Goal: Task Accomplishment & Management: Complete application form

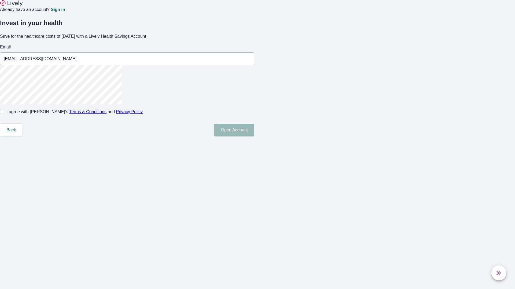
click at [4, 114] on input "I agree with Lively’s Terms & Conditions and Privacy Policy" at bounding box center [2, 112] width 4 height 4
checkbox input "true"
click at [254, 137] on button "Open Account" at bounding box center [234, 130] width 40 height 13
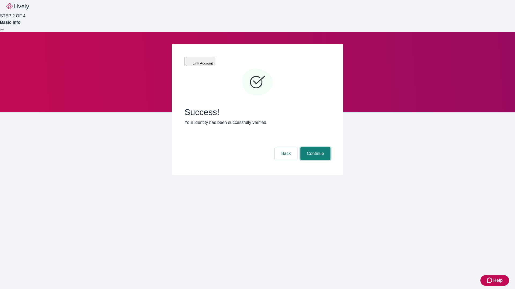
click at [314, 147] on button "Continue" at bounding box center [315, 153] width 30 height 13
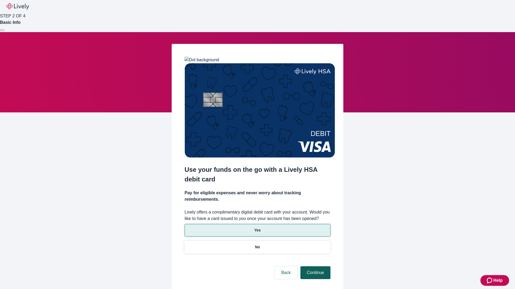
click at [257, 228] on p "Yes" at bounding box center [257, 231] width 6 height 6
click at [314, 267] on button "Continue" at bounding box center [315, 273] width 30 height 13
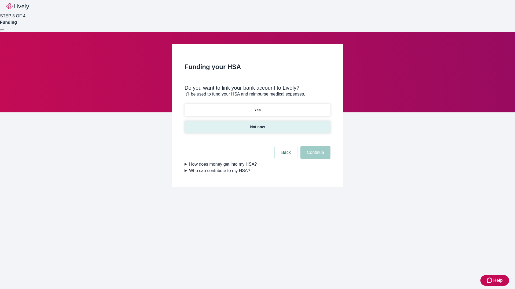
click at [257, 124] on p "Not now" at bounding box center [257, 127] width 15 height 6
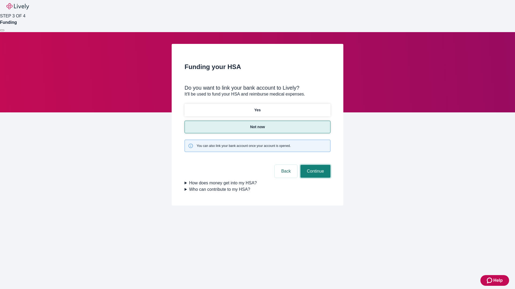
click at [314, 165] on button "Continue" at bounding box center [315, 171] width 30 height 13
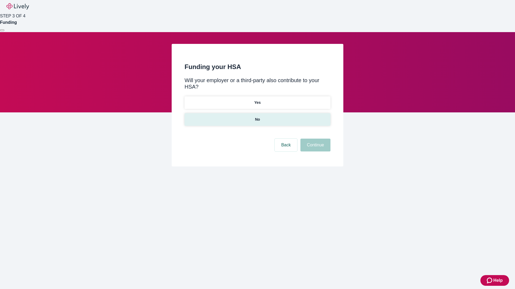
click at [257, 117] on p "No" at bounding box center [257, 120] width 5 height 6
click at [314, 139] on button "Continue" at bounding box center [315, 145] width 30 height 13
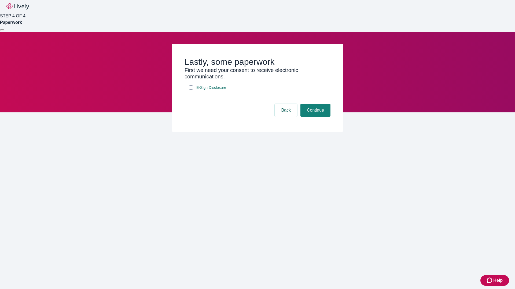
click at [191, 90] on input "E-Sign Disclosure" at bounding box center [191, 87] width 4 height 4
checkbox input "true"
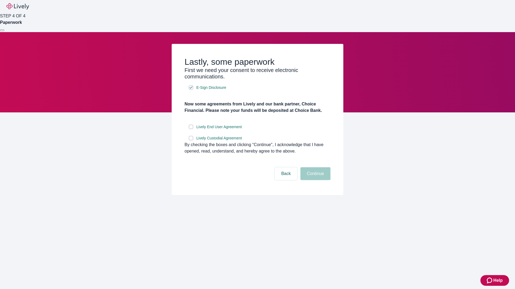
click at [191, 129] on input "Lively End User Agreement" at bounding box center [191, 127] width 4 height 4
checkbox input "true"
click at [191, 140] on input "Lively Custodial Agreement" at bounding box center [191, 138] width 4 height 4
checkbox input "true"
click at [314, 180] on button "Continue" at bounding box center [315, 174] width 30 height 13
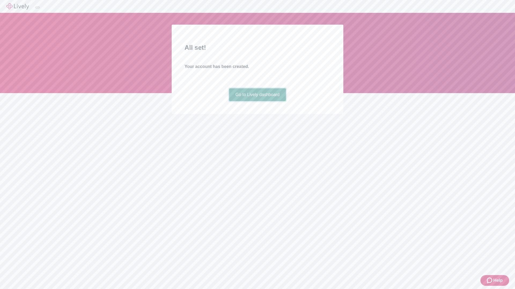
click at [257, 101] on link "Go to Lively dashboard" at bounding box center [257, 94] width 57 height 13
